Goal: Task Accomplishment & Management: Manage account settings

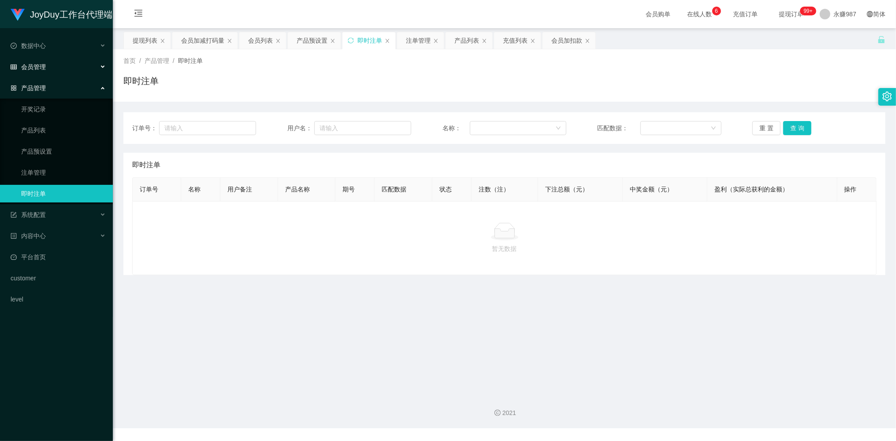
click at [32, 59] on div "会员管理" at bounding box center [56, 67] width 113 height 18
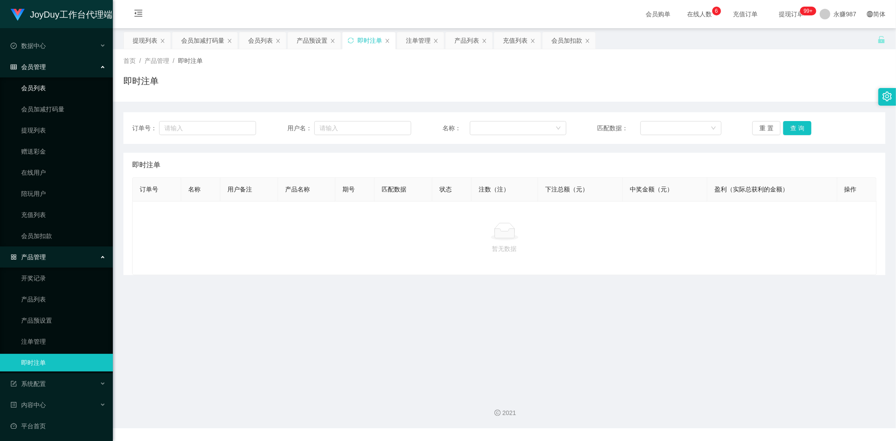
click at [46, 81] on link "会员列表" at bounding box center [63, 88] width 85 height 18
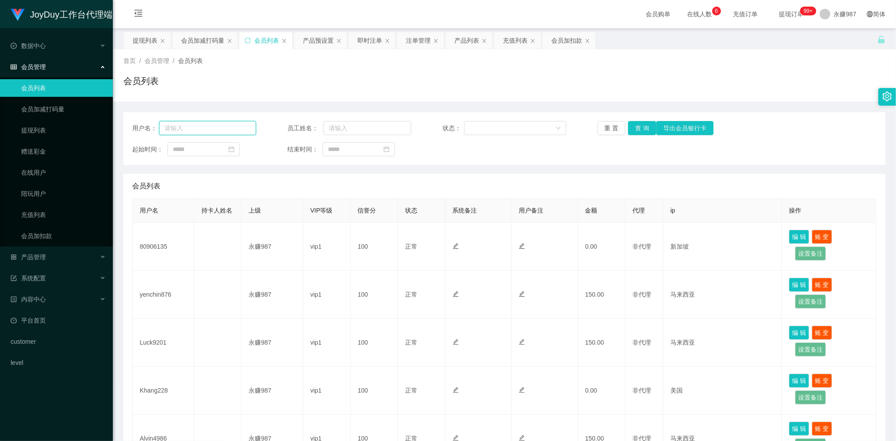
click at [237, 126] on input "text" at bounding box center [207, 128] width 97 height 14
paste input "yenchin876"
click at [644, 126] on button "查 询" at bounding box center [642, 128] width 28 height 14
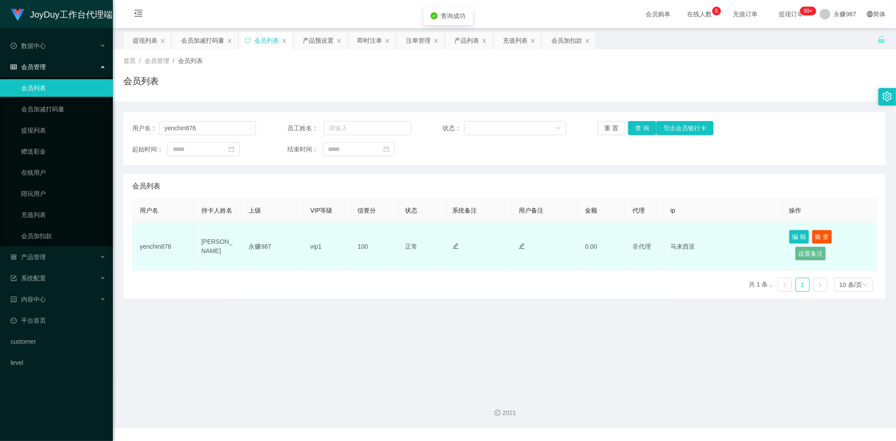
click at [209, 245] on td "[PERSON_NAME]" at bounding box center [218, 247] width 48 height 48
drag, startPoint x: 222, startPoint y: 252, endPoint x: 196, endPoint y: 242, distance: 27.9
click at [196, 242] on td "[PERSON_NAME]" at bounding box center [218, 247] width 48 height 48
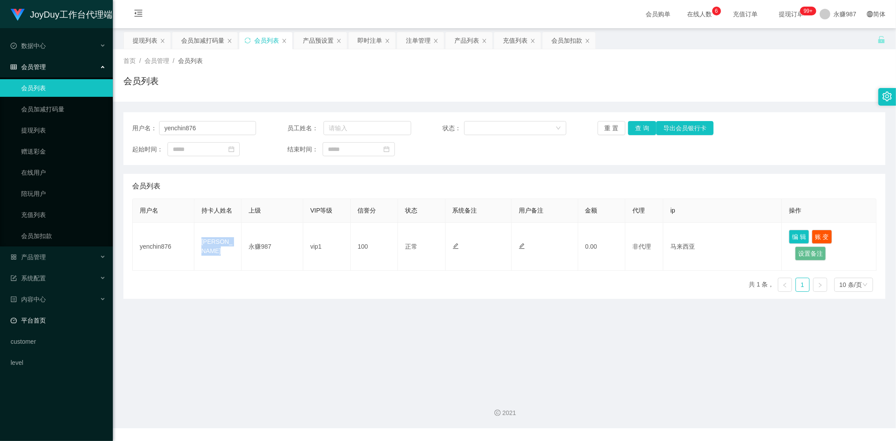
copy td "[PERSON_NAME]"
click at [440, 342] on main "关闭左侧 关闭右侧 关闭其它 刷新页面 提现列表 会员加减打码量 会员列表 产品预设置 即时注单 注单管理 产品列表 充值列表 会员加扣款 首页 / 会员管理…" at bounding box center [504, 207] width 783 height 359
click at [416, 351] on main "关闭左侧 关闭右侧 关闭其它 刷新页面 提现列表 会员加减打码量 会员列表 产品预设置 即时注单 注单管理 产品列表 充值列表 会员加扣款 首页 / 会员管理…" at bounding box center [504, 207] width 783 height 359
drag, startPoint x: 219, startPoint y: 130, endPoint x: 23, endPoint y: 138, distance: 196.7
click at [23, 138] on section "JoyDuy工作台代理端 数据中心 会员管理 会员列表 会员加减打码量 提现列表 赠送彩金 在线用户 陪玩用户 充值列表 会员加扣款 产品管理 开奖记录 产品…" at bounding box center [448, 214] width 896 height 429
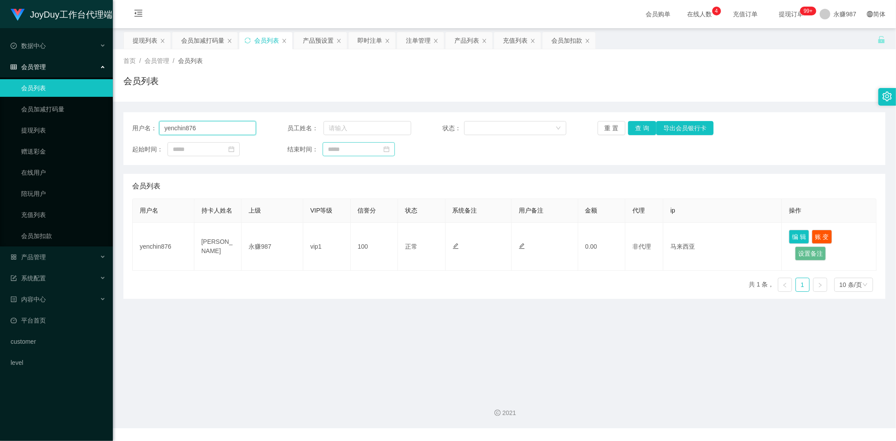
paste input "80906135"
click at [644, 128] on button "查 询" at bounding box center [642, 128] width 28 height 14
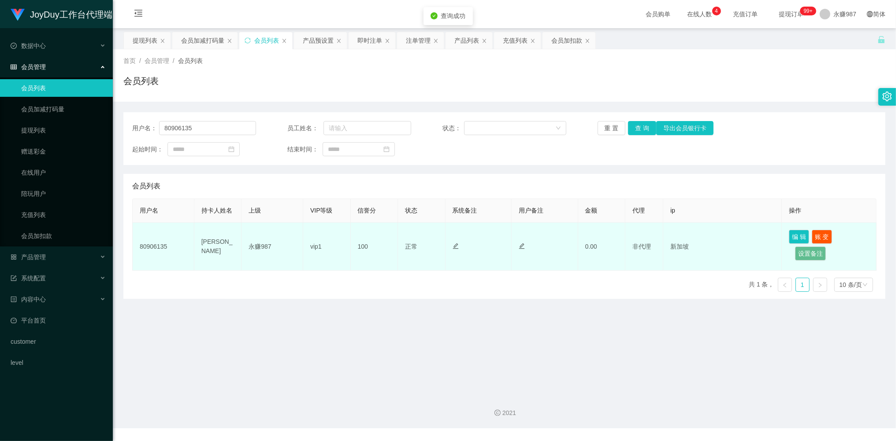
drag, startPoint x: 233, startPoint y: 254, endPoint x: 195, endPoint y: 244, distance: 39.8
click at [195, 244] on td "[PERSON_NAME]" at bounding box center [218, 247] width 48 height 48
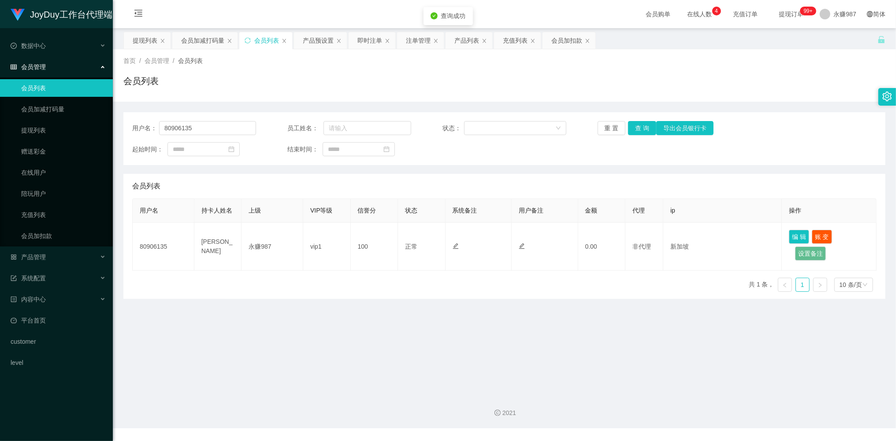
copy td "[PERSON_NAME]"
click at [307, 326] on main "关闭左侧 关闭右侧 关闭其它 刷新页面 提现列表 会员加减打码量 会员列表 产品预设置 即时注单 注单管理 产品列表 充值列表 会员加扣款 首页 / 会员管理…" at bounding box center [504, 207] width 783 height 359
click at [305, 314] on main "关闭左侧 关闭右侧 关闭其它 刷新页面 提现列表 会员加减打码量 会员列表 产品预设置 即时注单 注单管理 产品列表 充值列表 会员加扣款 首页 / 会员管理…" at bounding box center [504, 207] width 783 height 359
click at [352, 317] on main "关闭左侧 关闭右侧 关闭其它 刷新页面 提现列表 会员加减打码量 会员列表 产品预设置 即时注单 注单管理 产品列表 充值列表 会员加扣款 首页 / 会员管理…" at bounding box center [504, 207] width 783 height 359
drag, startPoint x: 205, startPoint y: 132, endPoint x: 146, endPoint y: 126, distance: 58.9
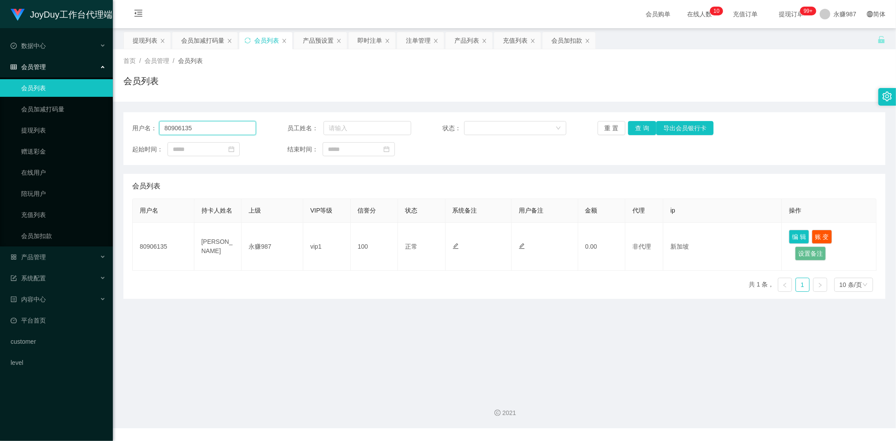
click at [146, 126] on div "用户名： 80906135" at bounding box center [194, 128] width 124 height 14
paste input "Luck9201"
type input "Luck9201"
click at [644, 126] on button "查 询" at bounding box center [642, 128] width 28 height 14
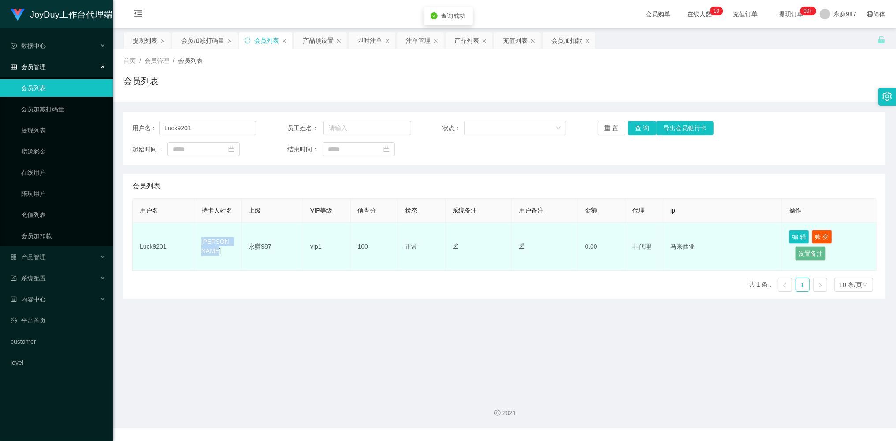
drag, startPoint x: 226, startPoint y: 252, endPoint x: 198, endPoint y: 242, distance: 29.8
click at [198, 242] on td "[PERSON_NAME]" at bounding box center [218, 247] width 48 height 48
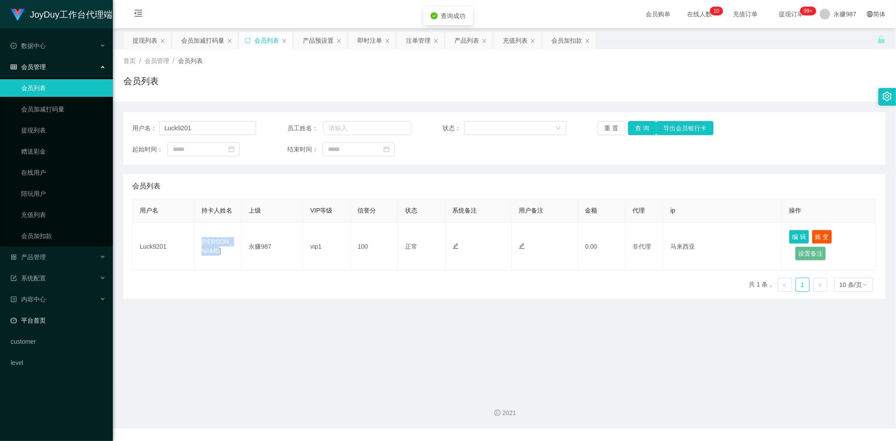
copy td "[PERSON_NAME]"
click at [332, 308] on main "关闭左侧 关闭右侧 关闭其它 刷新页面 提现列表 会员加减打码量 会员列表 产品预设置 即时注单 注单管理 产品列表 充值列表 会员加扣款 首页 / 会员管理…" at bounding box center [504, 207] width 783 height 359
click at [44, 250] on div "产品管理" at bounding box center [56, 257] width 113 height 18
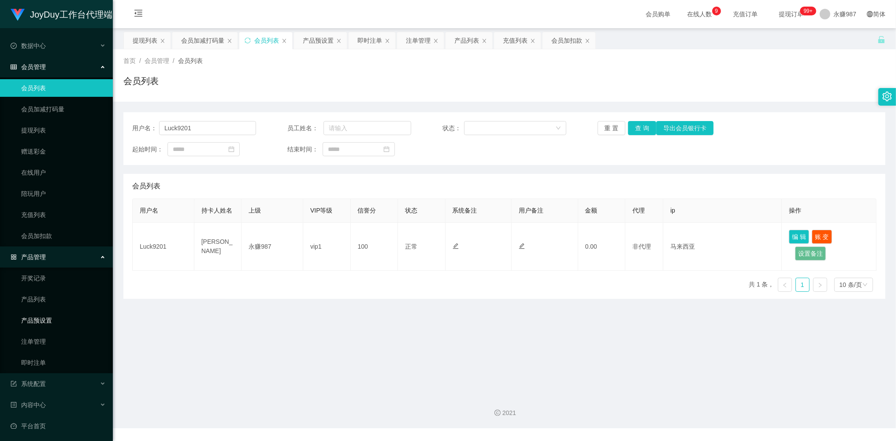
click at [49, 318] on link "产品预设置" at bounding box center [63, 321] width 85 height 18
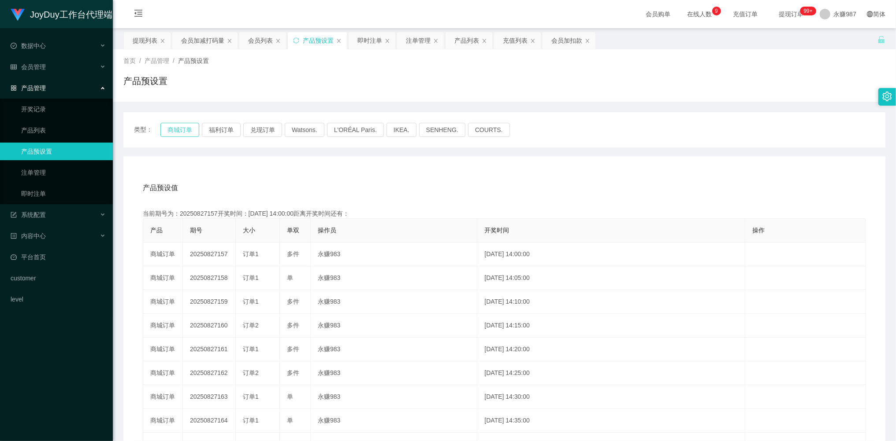
click at [184, 133] on button "商城订单" at bounding box center [179, 130] width 39 height 14
click at [43, 185] on link "即时注单" at bounding box center [63, 194] width 85 height 18
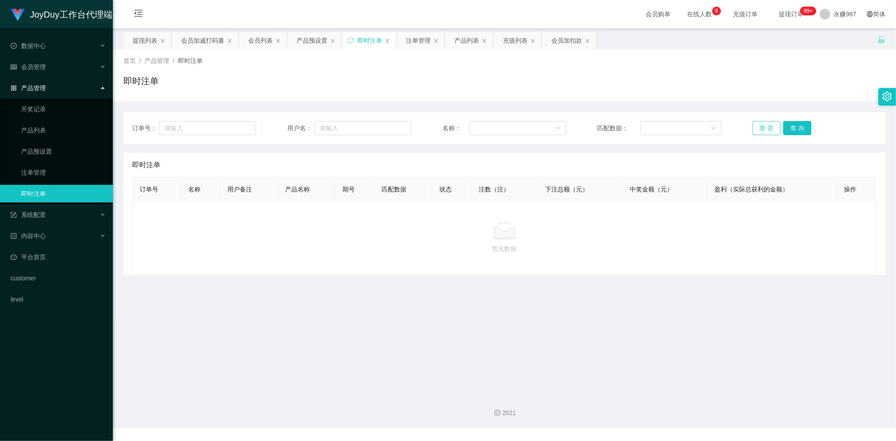
click at [752, 133] on button "重 置" at bounding box center [766, 128] width 28 height 14
click at [755, 133] on button "重 置" at bounding box center [766, 128] width 28 height 14
click at [759, 133] on button "重 置" at bounding box center [766, 128] width 28 height 14
click at [756, 131] on button "重 置" at bounding box center [766, 128] width 28 height 14
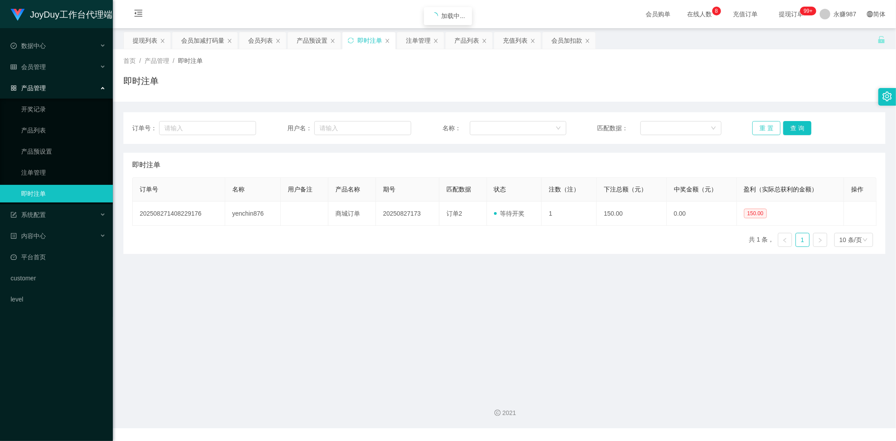
click at [765, 127] on button "重 置" at bounding box center [766, 128] width 28 height 14
click at [536, 284] on main "关闭左侧 关闭右侧 关闭其它 刷新页面 提现列表 会员加减打码量 会员列表 产品预设置 即时注单 注单管理 产品列表 充值列表 会员加扣款 首页 / 产品管理…" at bounding box center [504, 207] width 783 height 359
click at [38, 214] on span "系统配置" at bounding box center [28, 214] width 35 height 7
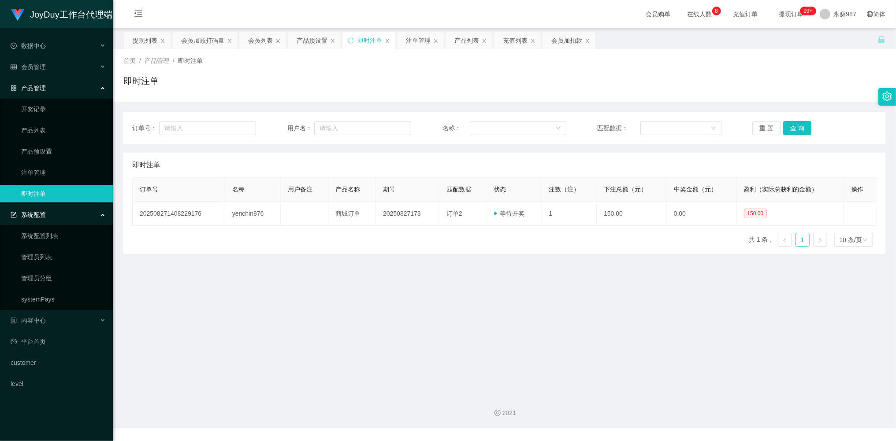
click at [41, 193] on link "即时注单" at bounding box center [63, 194] width 85 height 18
click at [42, 148] on link "产品预设置" at bounding box center [63, 152] width 85 height 18
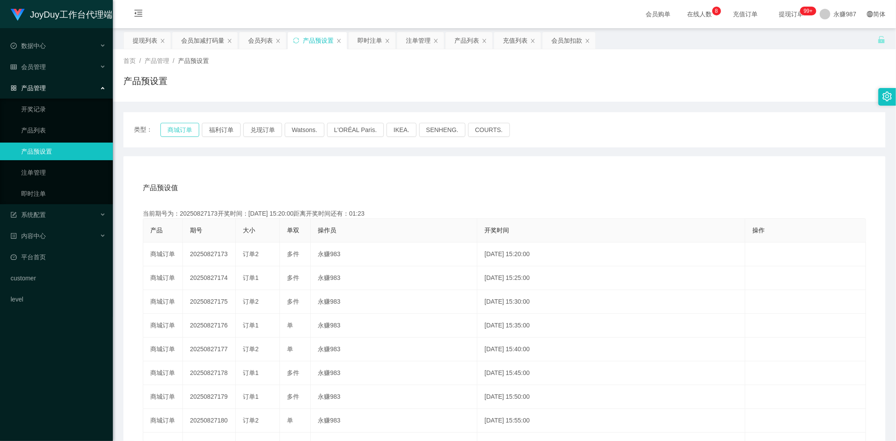
click at [186, 129] on button "商城订单" at bounding box center [179, 130] width 39 height 14
click at [50, 174] on link "注单管理" at bounding box center [63, 173] width 85 height 18
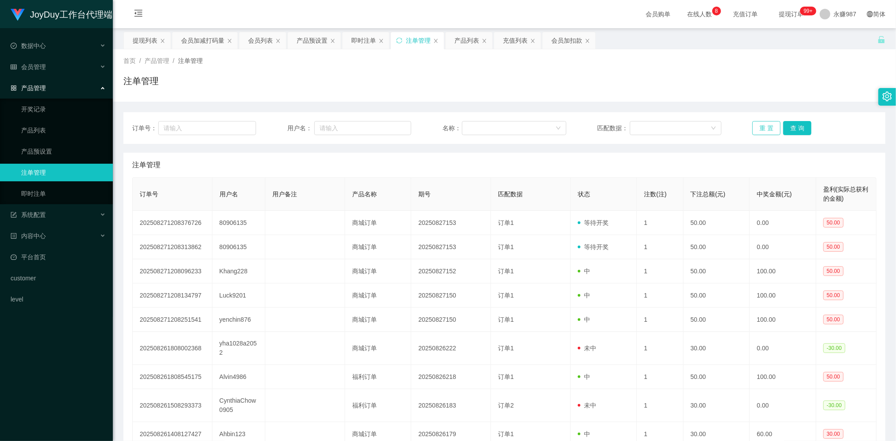
click at [759, 125] on button "重 置" at bounding box center [766, 128] width 28 height 14
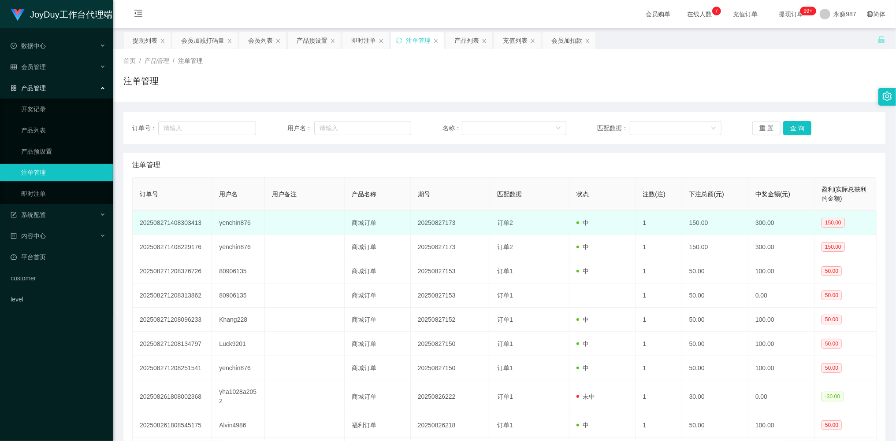
click at [245, 221] on td "yenchin876" at bounding box center [238, 223] width 53 height 24
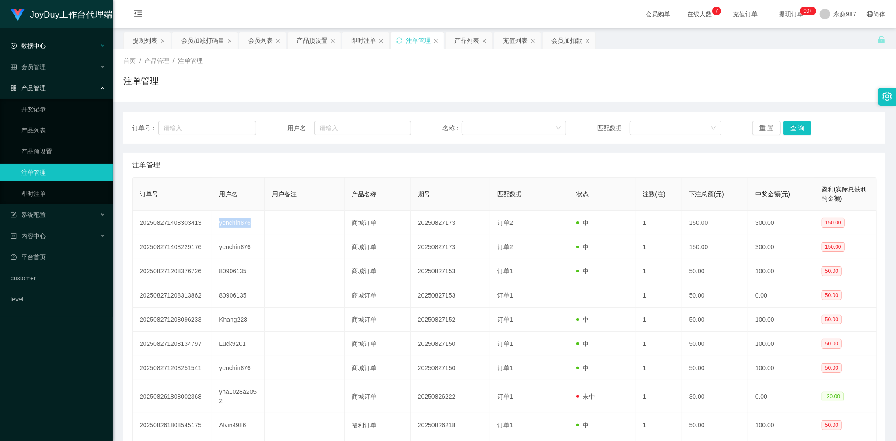
copy td "yenchin876"
click at [46, 69] on div "会员管理" at bounding box center [56, 67] width 113 height 18
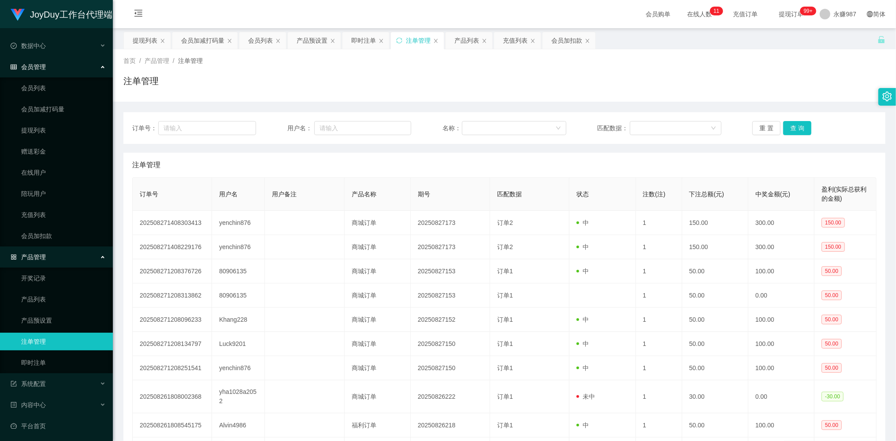
click at [47, 119] on ul "会员列表 会员加减打码量 提现列表 赠送彩金 在线用户 陪玩用户 充值列表 会员加扣款" at bounding box center [56, 162] width 113 height 169
click at [47, 126] on link "提现列表" at bounding box center [63, 131] width 85 height 18
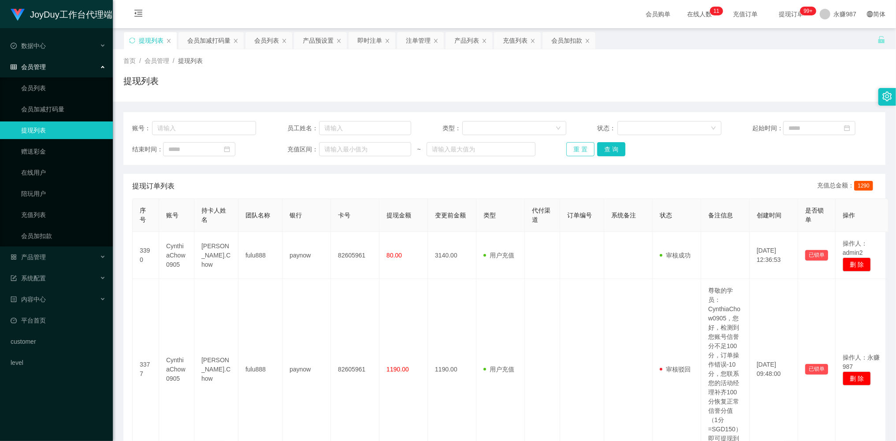
click at [575, 147] on button "重 置" at bounding box center [580, 149] width 28 height 14
click at [575, 147] on div "重 置 查 询" at bounding box center [628, 149] width 124 height 14
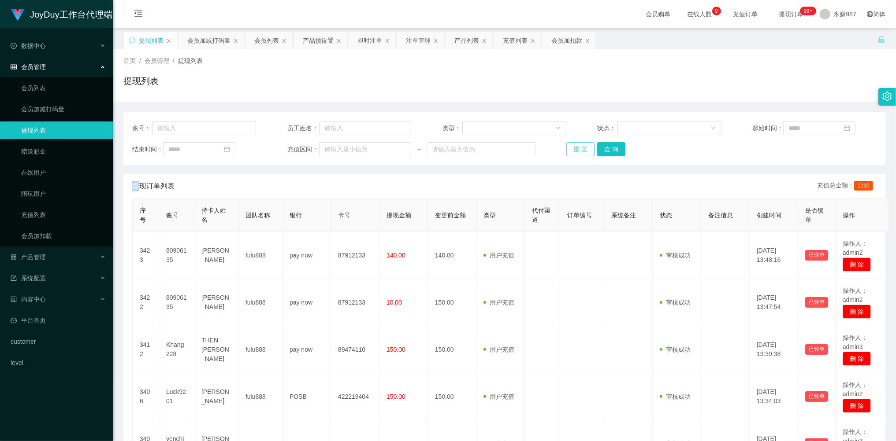
click at [575, 147] on button "重 置" at bounding box center [580, 149] width 28 height 14
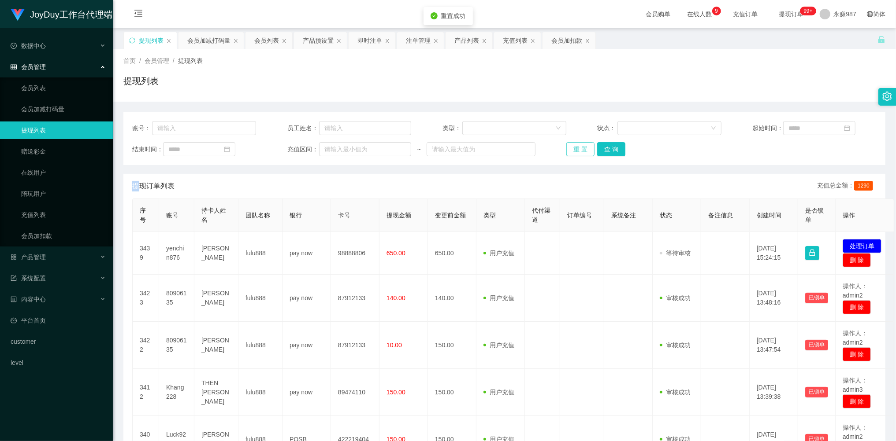
click at [575, 147] on div "重 置 查 询" at bounding box center [628, 149] width 124 height 14
click at [575, 147] on button "重 置" at bounding box center [580, 149] width 28 height 14
click at [575, 147] on div "重 置 查 询" at bounding box center [628, 149] width 124 height 14
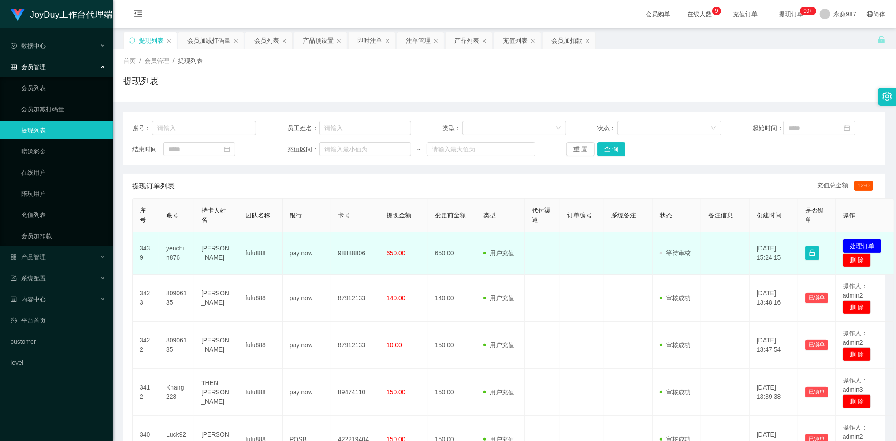
click at [213, 248] on td "[PERSON_NAME]" at bounding box center [216, 253] width 44 height 43
click at [183, 251] on td "yenchin876" at bounding box center [176, 253] width 35 height 43
click at [178, 251] on td "yenchin876" at bounding box center [176, 253] width 35 height 43
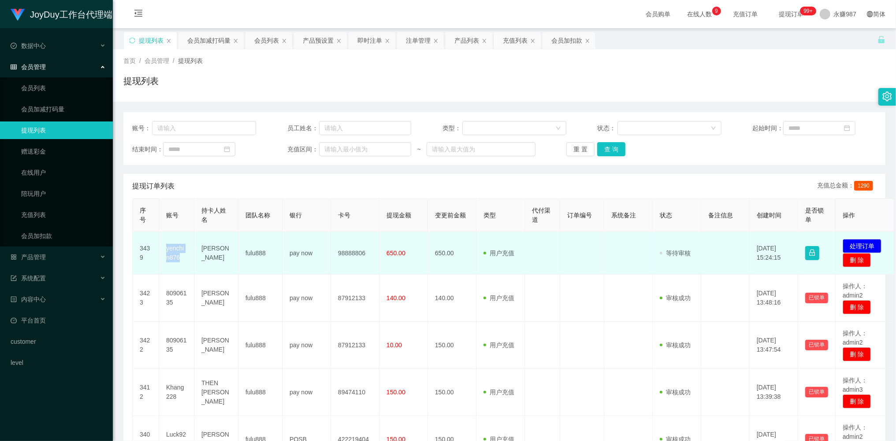
copy td "yenchin876"
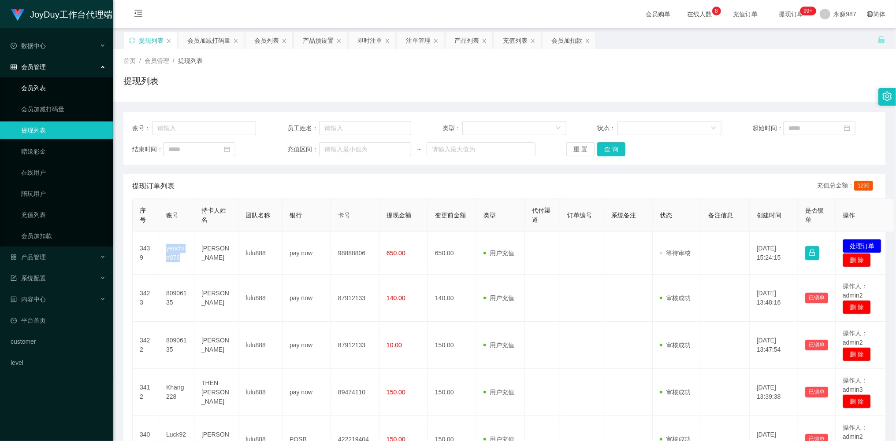
click at [42, 92] on link "会员列表" at bounding box center [63, 88] width 85 height 18
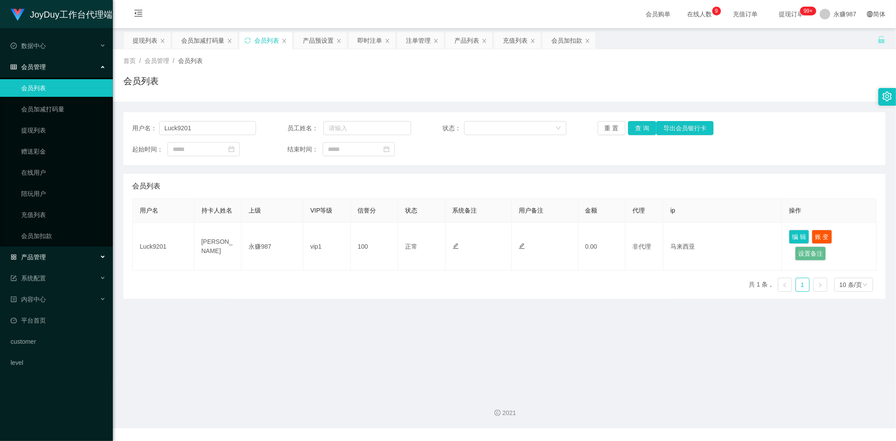
click at [43, 258] on span "产品管理" at bounding box center [28, 257] width 35 height 7
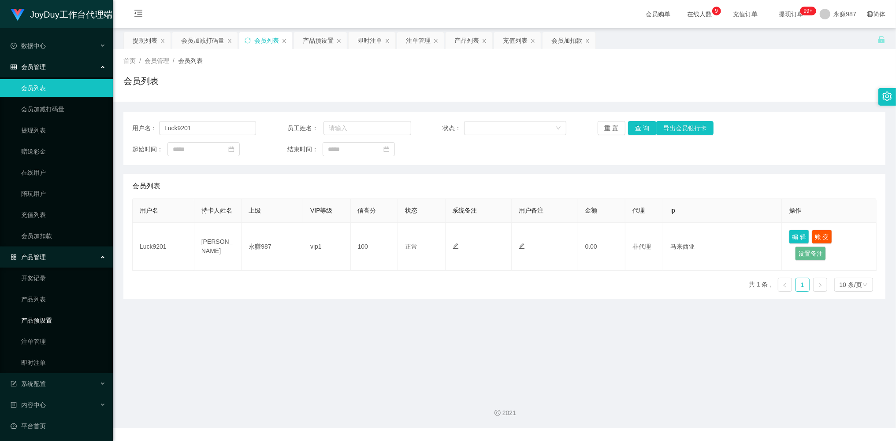
click at [41, 315] on link "产品预设置" at bounding box center [63, 321] width 85 height 18
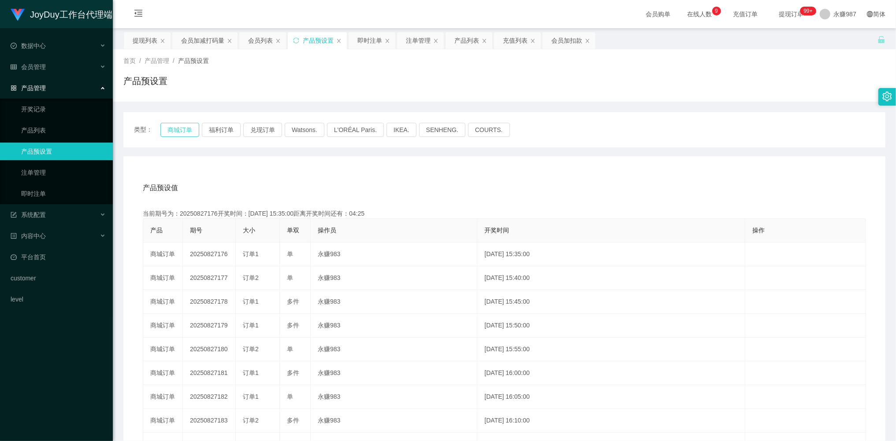
click at [193, 126] on button "商城订单" at bounding box center [179, 130] width 39 height 14
click at [49, 197] on link "即时注单" at bounding box center [63, 194] width 85 height 18
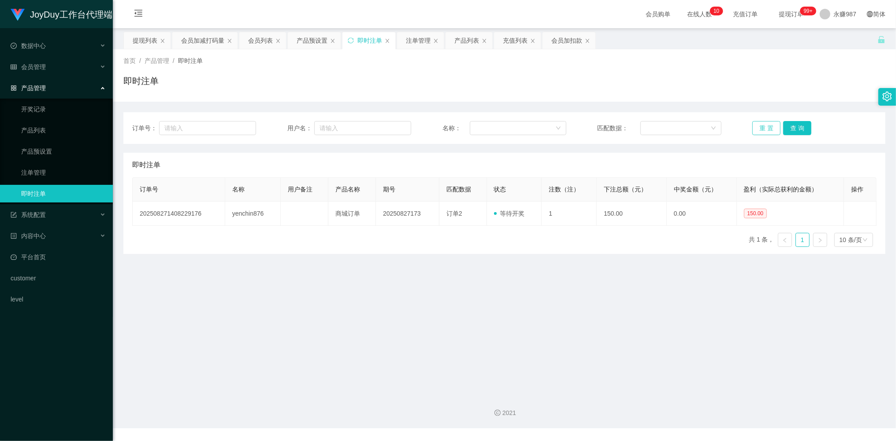
click at [760, 130] on button "重 置" at bounding box center [766, 128] width 28 height 14
click at [43, 59] on div "会员管理" at bounding box center [56, 67] width 113 height 18
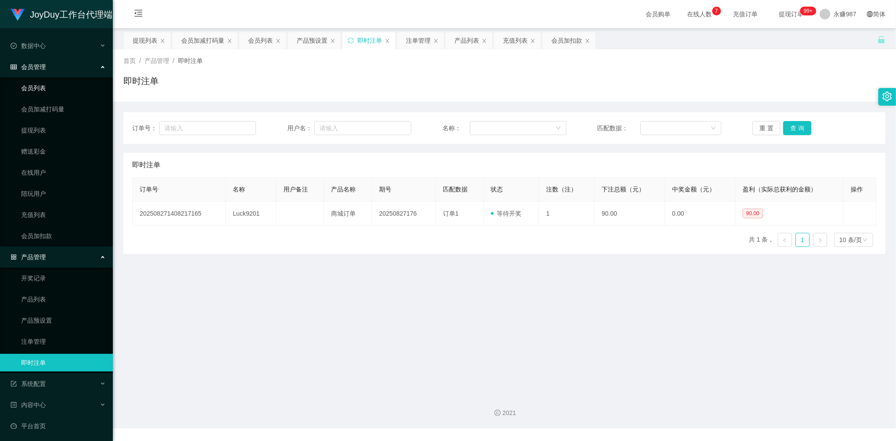
click at [47, 85] on link "会员列表" at bounding box center [63, 88] width 85 height 18
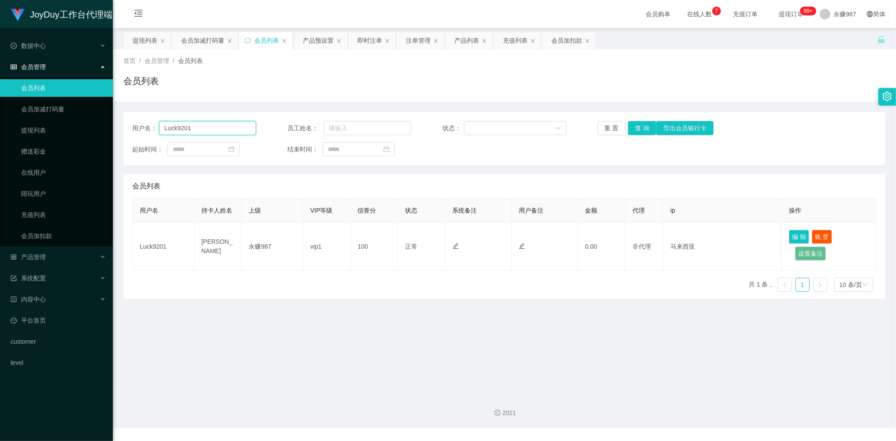
drag, startPoint x: 193, startPoint y: 126, endPoint x: 157, endPoint y: 127, distance: 35.7
click at [157, 127] on div "用户名： Luck9201" at bounding box center [194, 128] width 124 height 14
click at [641, 131] on button "查 询" at bounding box center [642, 128] width 28 height 14
click at [39, 68] on span "会员管理" at bounding box center [28, 66] width 35 height 7
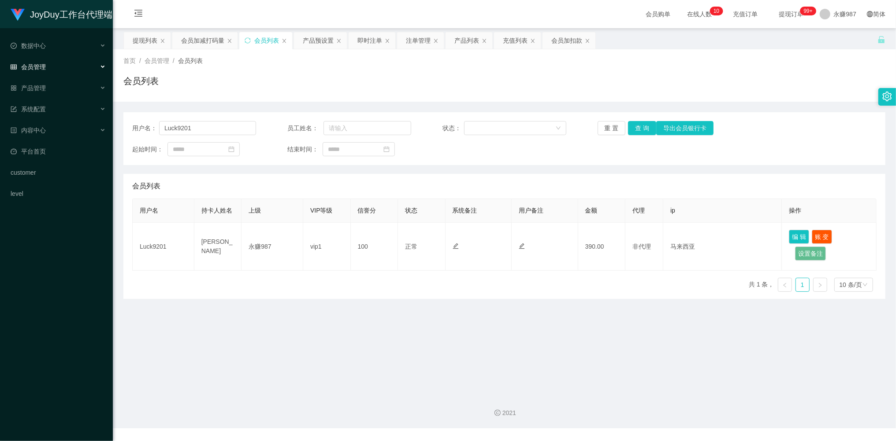
click at [39, 68] on span "会员管理" at bounding box center [28, 66] width 35 height 7
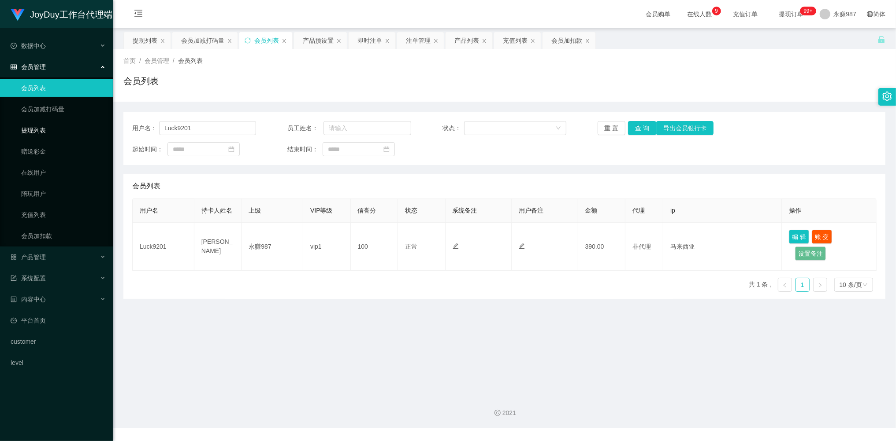
click at [35, 131] on link "提现列表" at bounding box center [63, 131] width 85 height 18
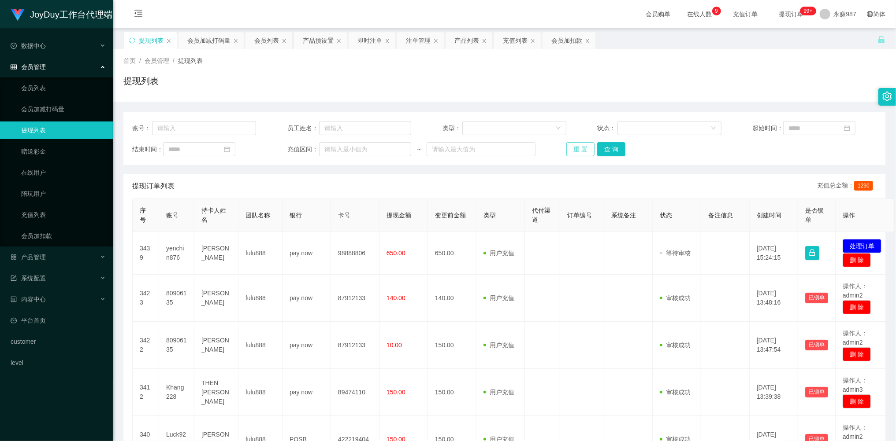
click at [583, 148] on button "重 置" at bounding box center [580, 149] width 28 height 14
click at [583, 148] on div "重 置 查 询" at bounding box center [628, 149] width 124 height 14
click at [583, 148] on button "重 置" at bounding box center [580, 149] width 28 height 14
click at [583, 148] on div "重 置 查 询" at bounding box center [628, 149] width 124 height 14
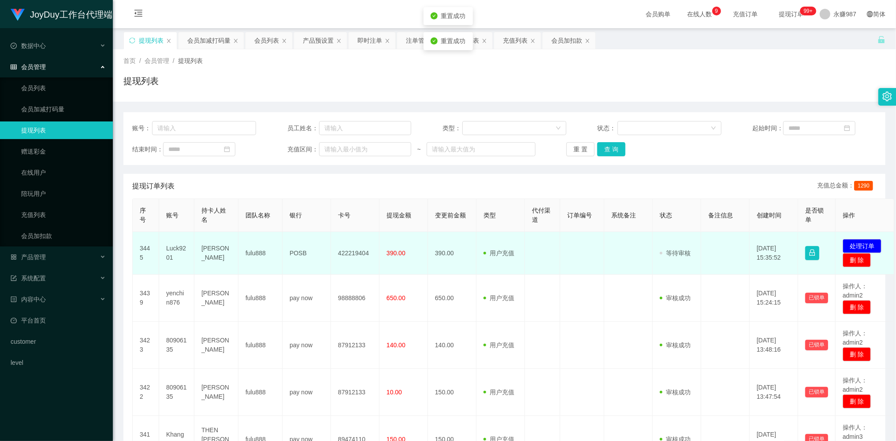
click at [173, 252] on td "Luck9201" at bounding box center [176, 253] width 35 height 43
copy td "Luck9201"
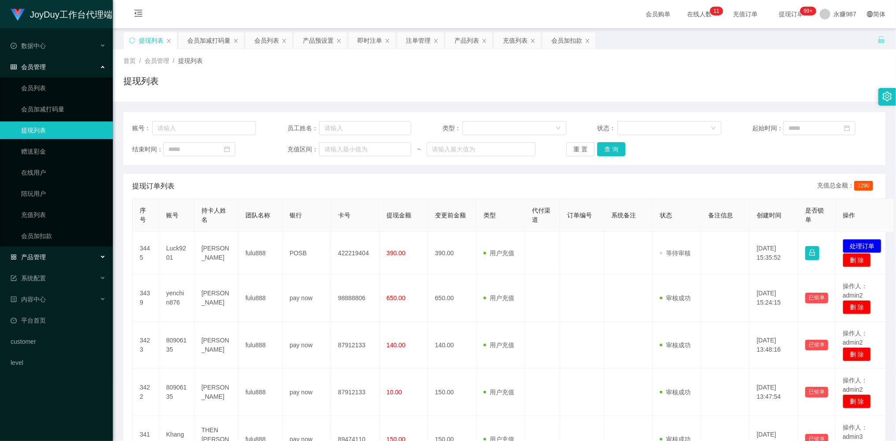
click at [41, 257] on span "产品管理" at bounding box center [28, 257] width 35 height 7
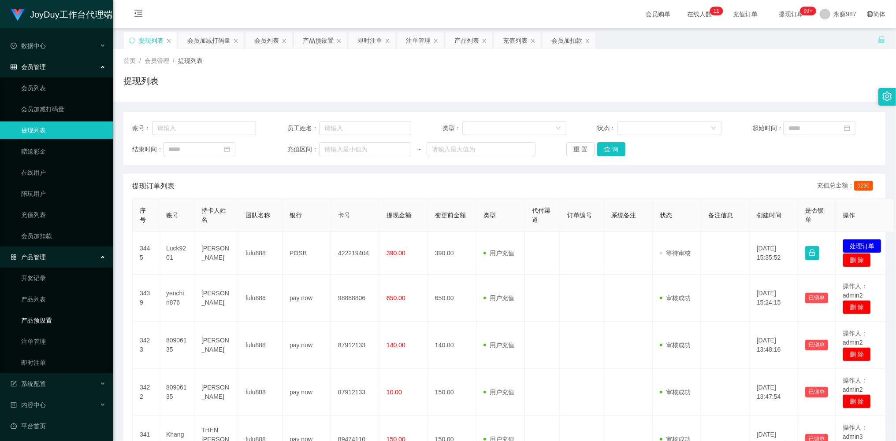
click at [46, 317] on link "产品预设置" at bounding box center [63, 321] width 85 height 18
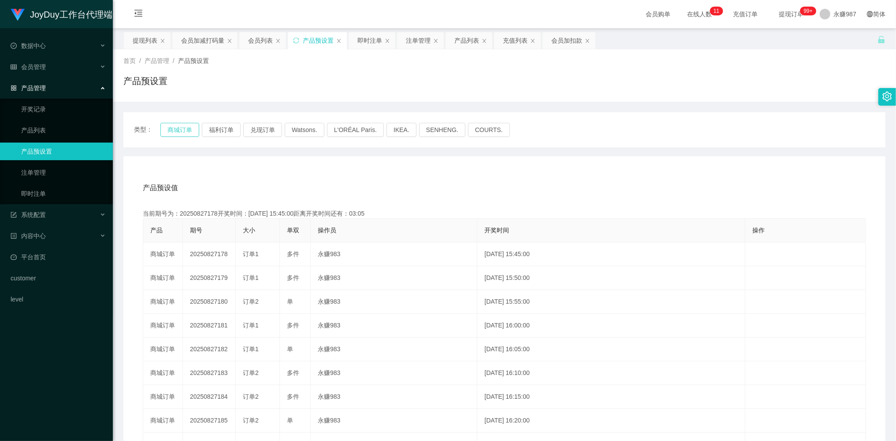
click at [172, 134] on button "商城订单" at bounding box center [179, 130] width 39 height 14
click at [51, 186] on link "即时注单" at bounding box center [63, 194] width 85 height 18
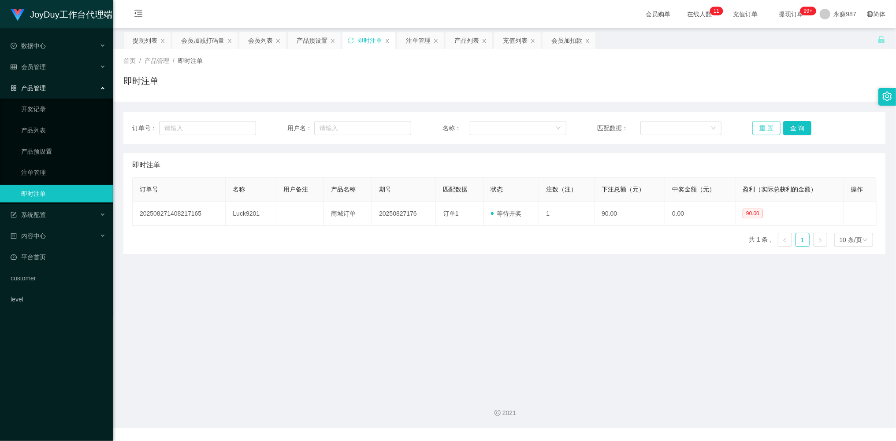
click at [757, 127] on button "重 置" at bounding box center [766, 128] width 28 height 14
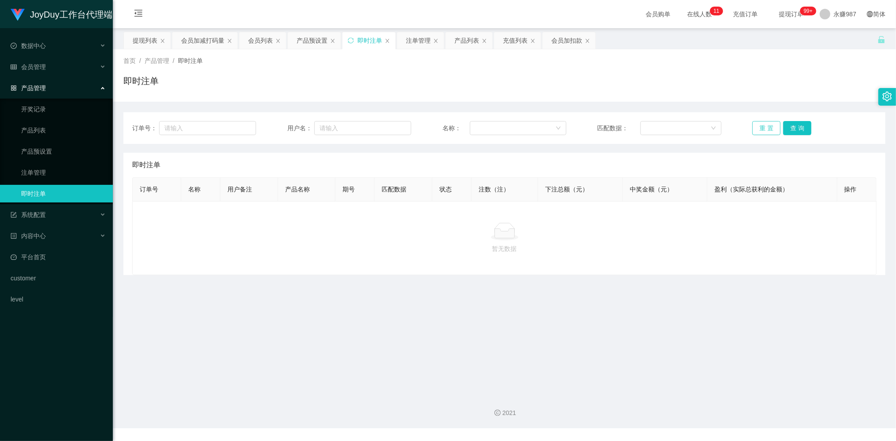
click at [758, 127] on button "重 置" at bounding box center [766, 128] width 28 height 14
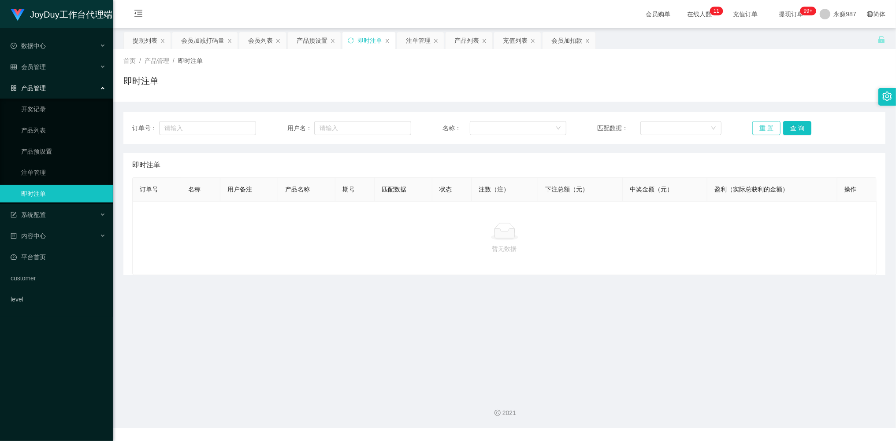
click at [758, 127] on button "重 置" at bounding box center [766, 128] width 28 height 14
click at [758, 126] on button "重 置" at bounding box center [766, 128] width 28 height 14
drag, startPoint x: 746, startPoint y: 129, endPoint x: 758, endPoint y: 129, distance: 11.9
click at [748, 129] on div "订单号： 用户名： 名称： 匹配数据： 重 置 查 询" at bounding box center [504, 128] width 744 height 14
click at [759, 128] on button "重 置" at bounding box center [766, 128] width 28 height 14
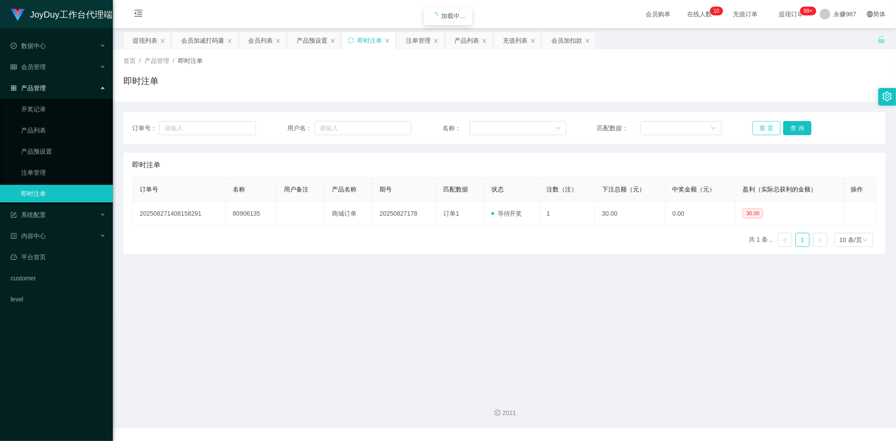
click at [759, 128] on button "重 置" at bounding box center [766, 128] width 28 height 14
click at [39, 63] on span "会员管理" at bounding box center [28, 66] width 35 height 7
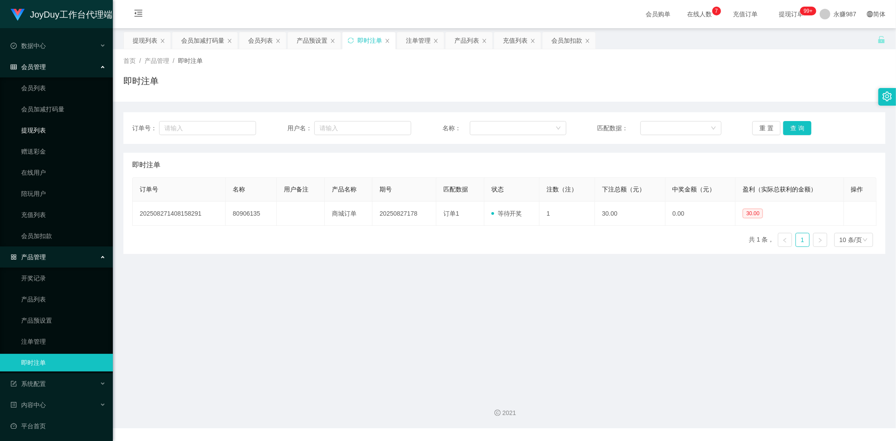
click at [44, 127] on link "提现列表" at bounding box center [63, 131] width 85 height 18
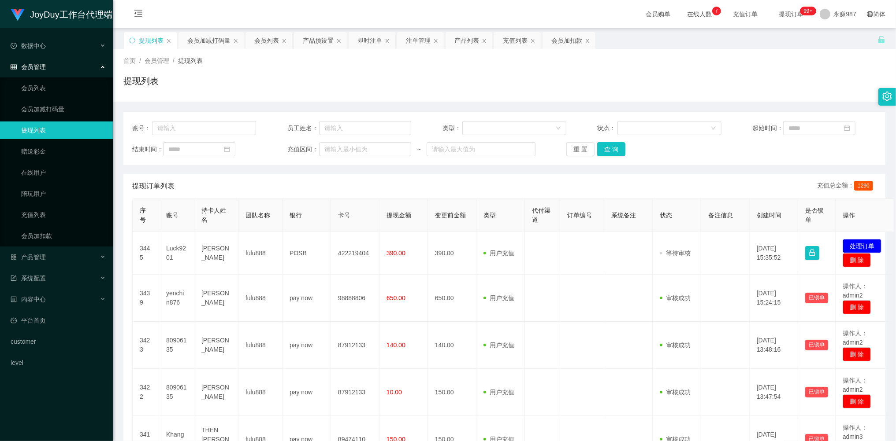
click at [44, 66] on span "会员管理" at bounding box center [28, 66] width 35 height 7
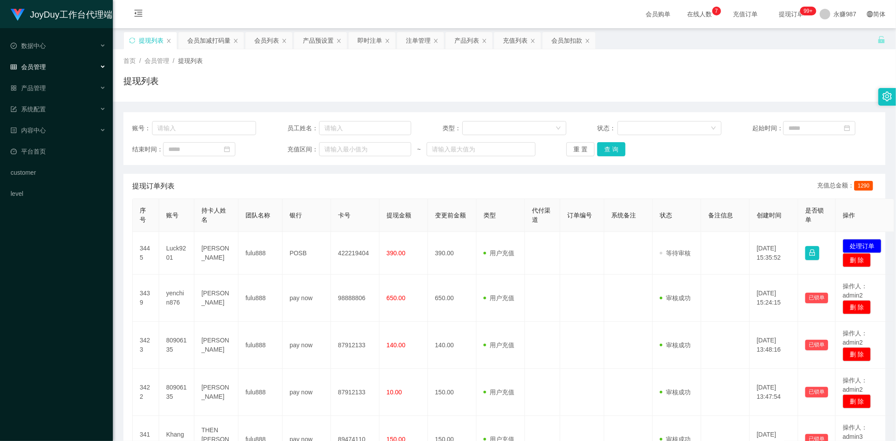
click at [36, 64] on span "会员管理" at bounding box center [28, 66] width 35 height 7
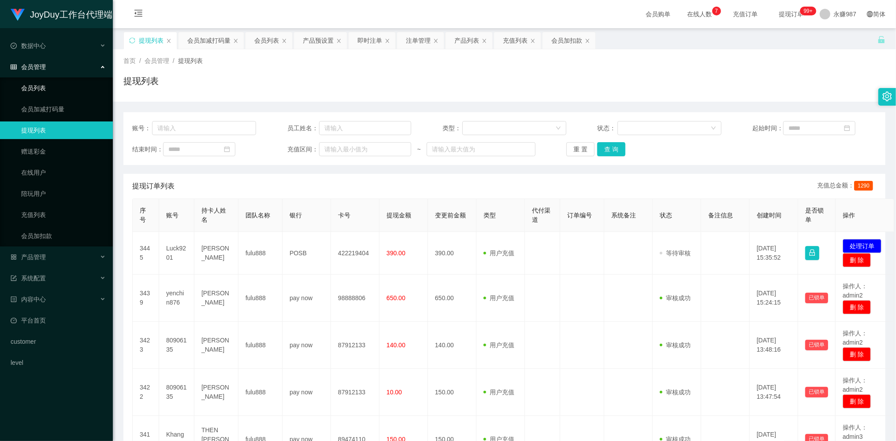
click at [37, 86] on link "会员列表" at bounding box center [63, 88] width 85 height 18
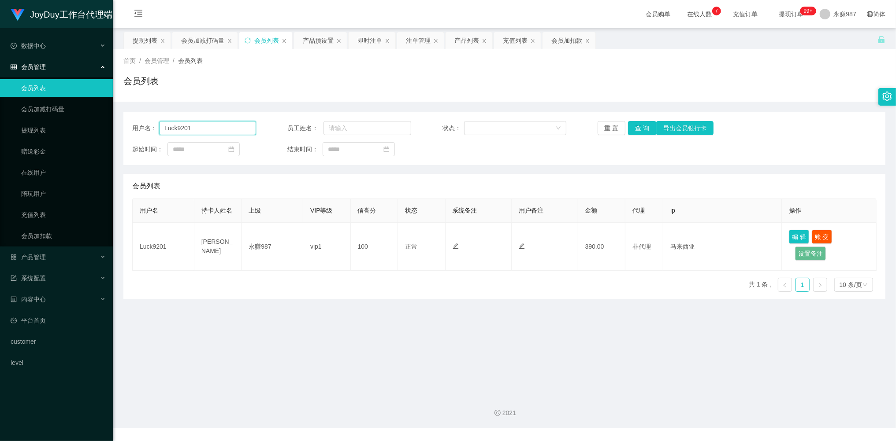
click at [219, 129] on input "Luck9201" at bounding box center [207, 128] width 97 height 14
paste input "80906135"
paste input "text"
type input "80906135"
click at [634, 127] on button "查 询" at bounding box center [642, 128] width 28 height 14
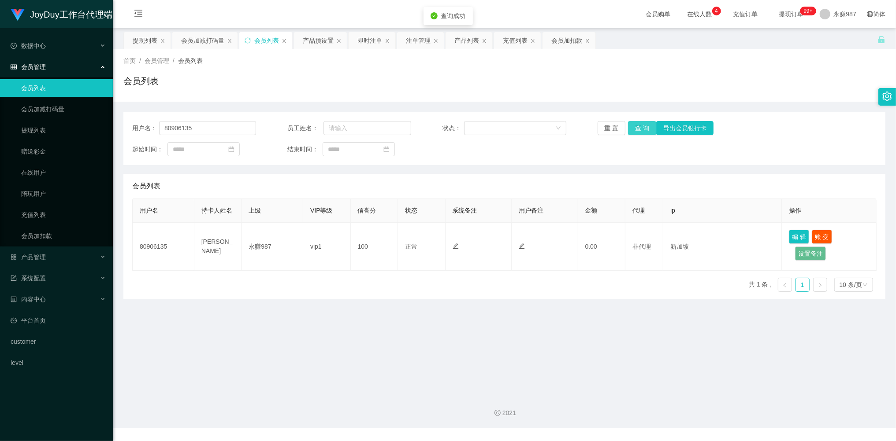
click at [647, 127] on button "查 询" at bounding box center [642, 128] width 28 height 14
click at [36, 130] on link "提现列表" at bounding box center [63, 131] width 85 height 18
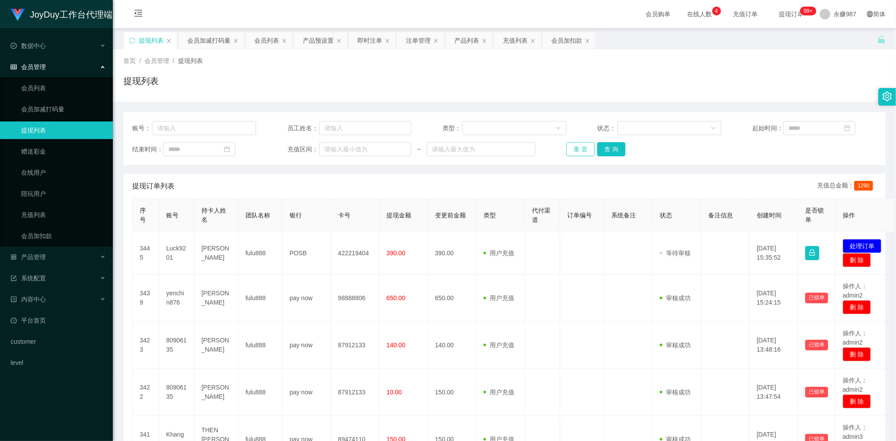
drag, startPoint x: 569, startPoint y: 142, endPoint x: 578, endPoint y: 145, distance: 9.5
click at [570, 143] on button "重 置" at bounding box center [580, 149] width 28 height 14
click at [578, 145] on button "重 置" at bounding box center [580, 149] width 28 height 14
click at [578, 145] on div "重 置 查 询" at bounding box center [628, 149] width 124 height 14
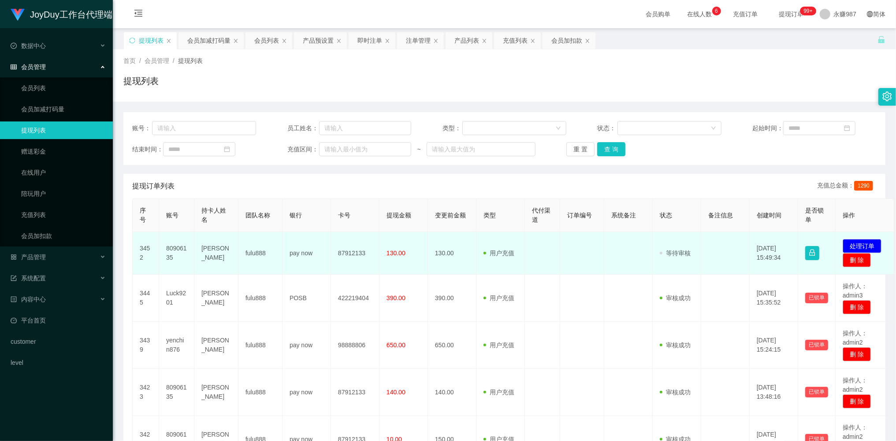
click at [173, 250] on td "80906135" at bounding box center [176, 253] width 35 height 43
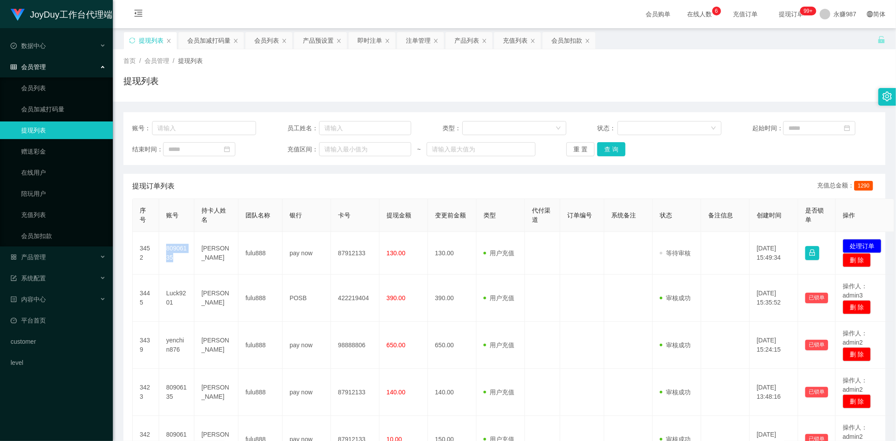
copy td "80906135"
click at [44, 258] on span "产品管理" at bounding box center [28, 257] width 35 height 7
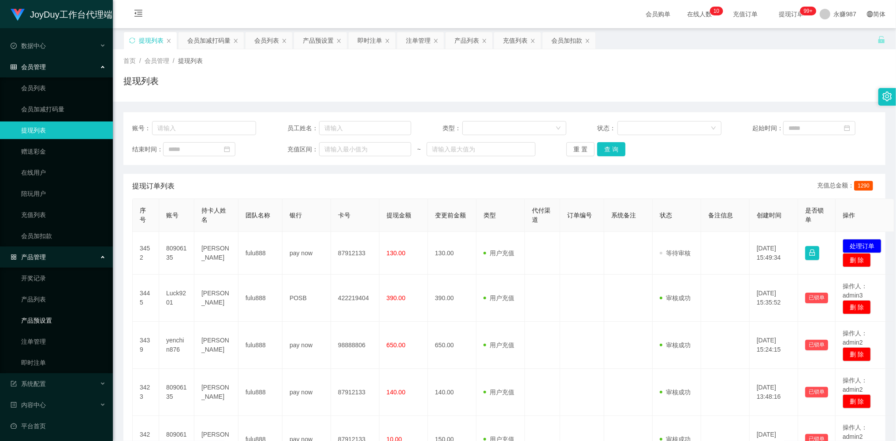
click at [41, 320] on link "产品预设置" at bounding box center [63, 321] width 85 height 18
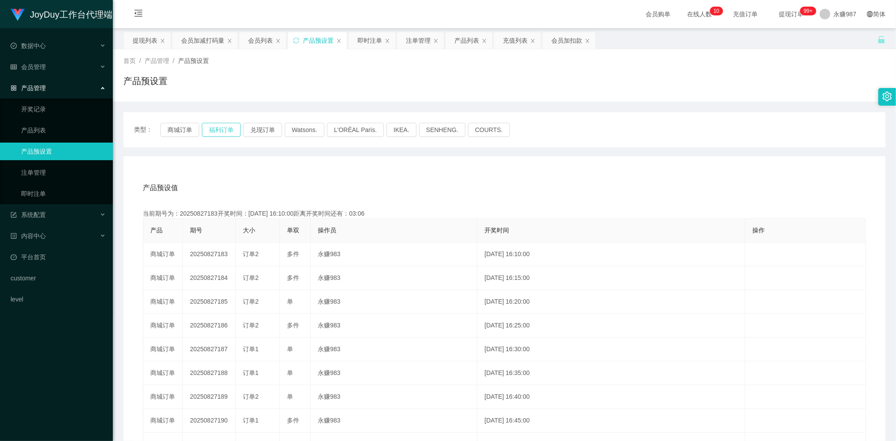
click at [217, 129] on button "福利订单" at bounding box center [221, 130] width 39 height 14
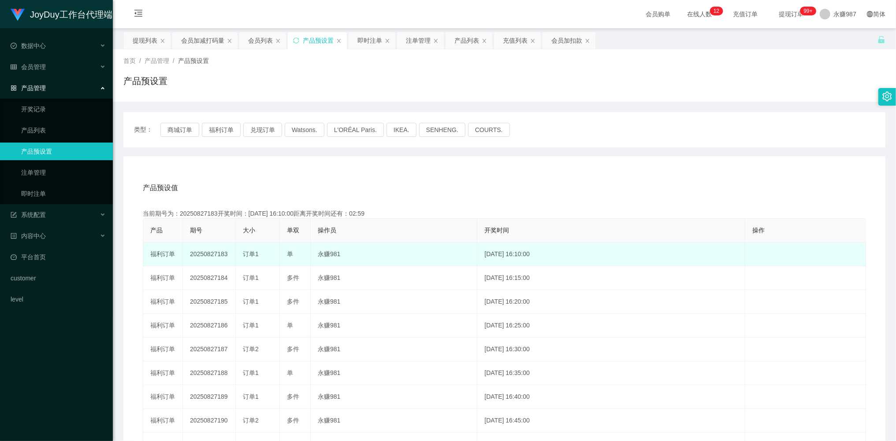
drag, startPoint x: 261, startPoint y: 256, endPoint x: 242, endPoint y: 256, distance: 18.5
click at [243, 256] on div "订单1" at bounding box center [258, 254] width 30 height 9
copy span "订单1"
